Goal: Transaction & Acquisition: Purchase product/service

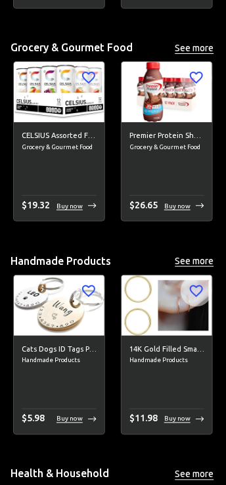
scroll to position [2889, 0]
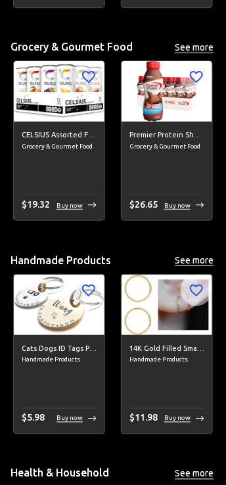
click at [164, 151] on div "Premier Protein Shake 30g Protein 1g Sugar 24 Vitamins Minerals Nutrients to Su…" at bounding box center [167, 171] width 91 height 99
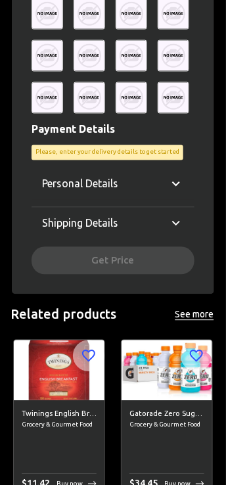
scroll to position [0, 780]
click at [175, 193] on div "Personal Details" at bounding box center [113, 184] width 163 height 32
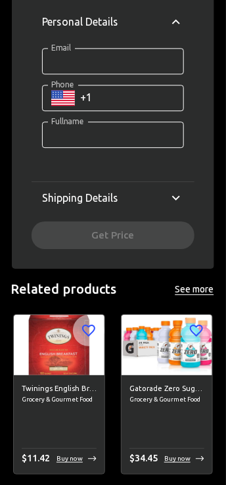
click at [163, 204] on div "Shipping Details" at bounding box center [113, 198] width 163 height 32
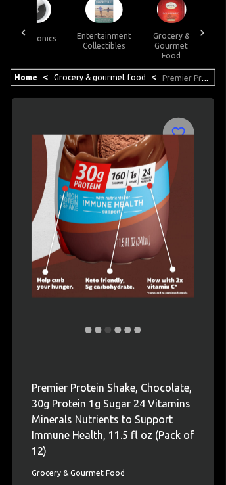
scroll to position [0, 0]
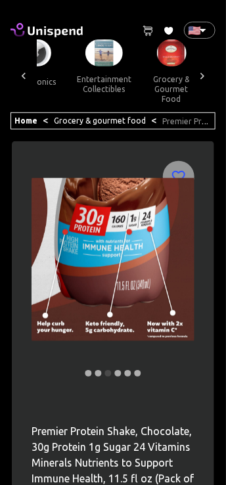
click at [204, 73] on icon at bounding box center [202, 76] width 13 height 13
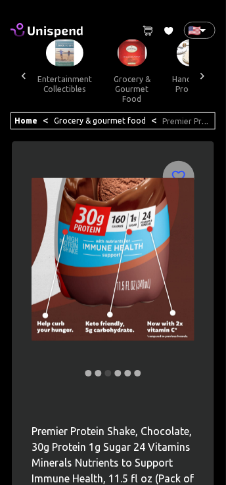
scroll to position [0, 916]
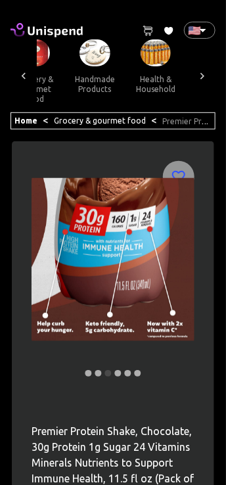
click at [197, 78] on icon at bounding box center [202, 76] width 13 height 13
click at [202, 70] on icon at bounding box center [202, 76] width 13 height 13
click at [197, 74] on icon at bounding box center [202, 76] width 13 height 13
